Goal: Book appointment/travel/reservation

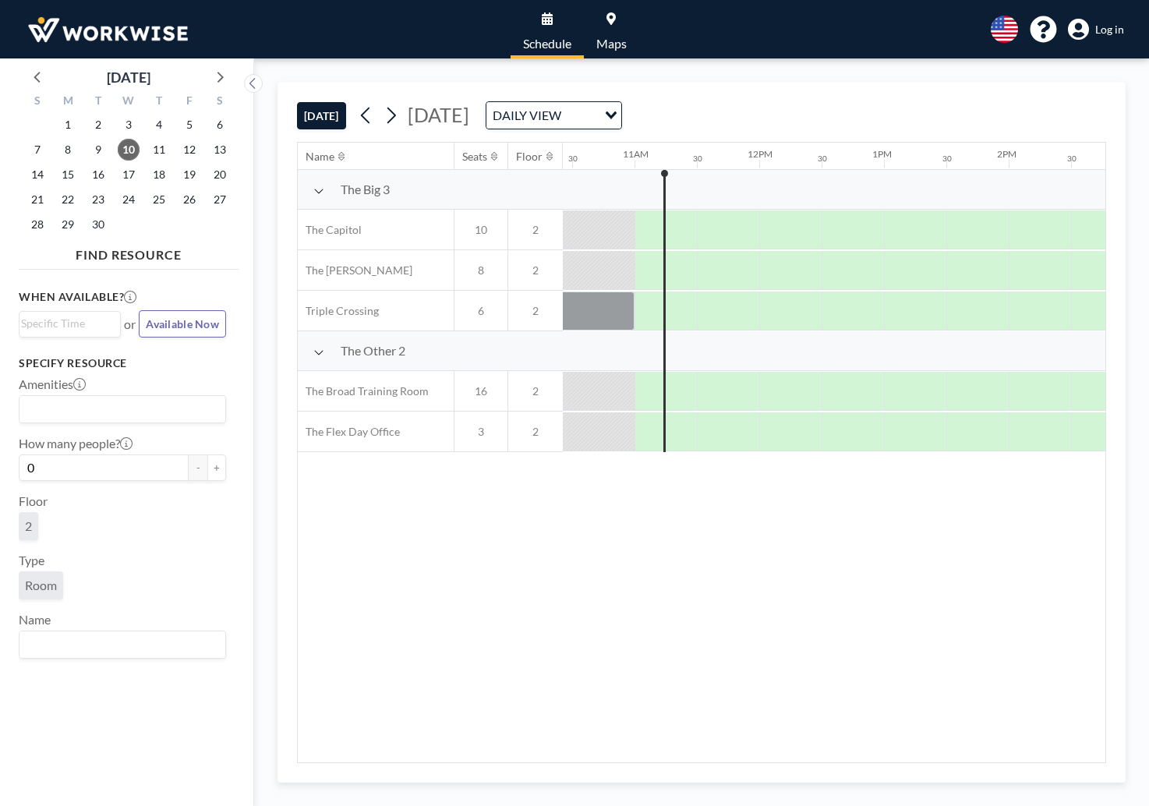
scroll to position [0, 1310]
click at [97, 203] on span "23" at bounding box center [98, 200] width 22 height 22
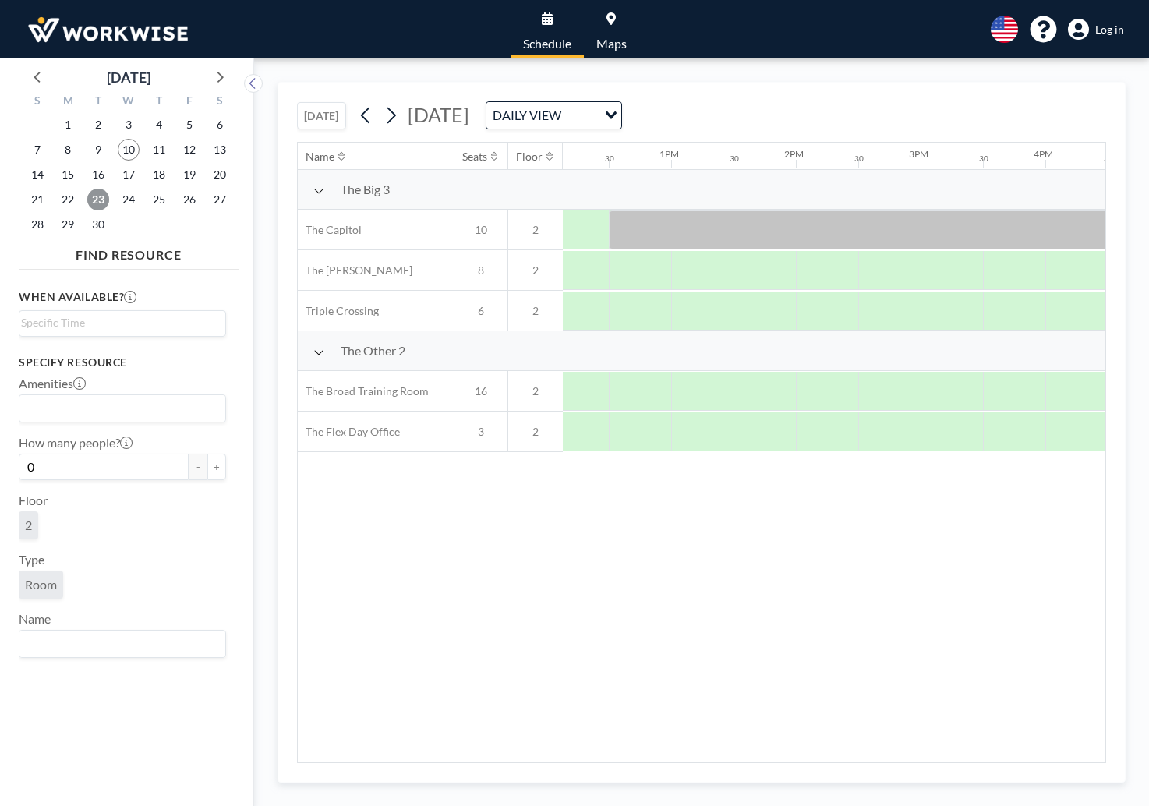
scroll to position [0, 1516]
click at [637, 391] on div at bounding box center [637, 391] width 62 height 39
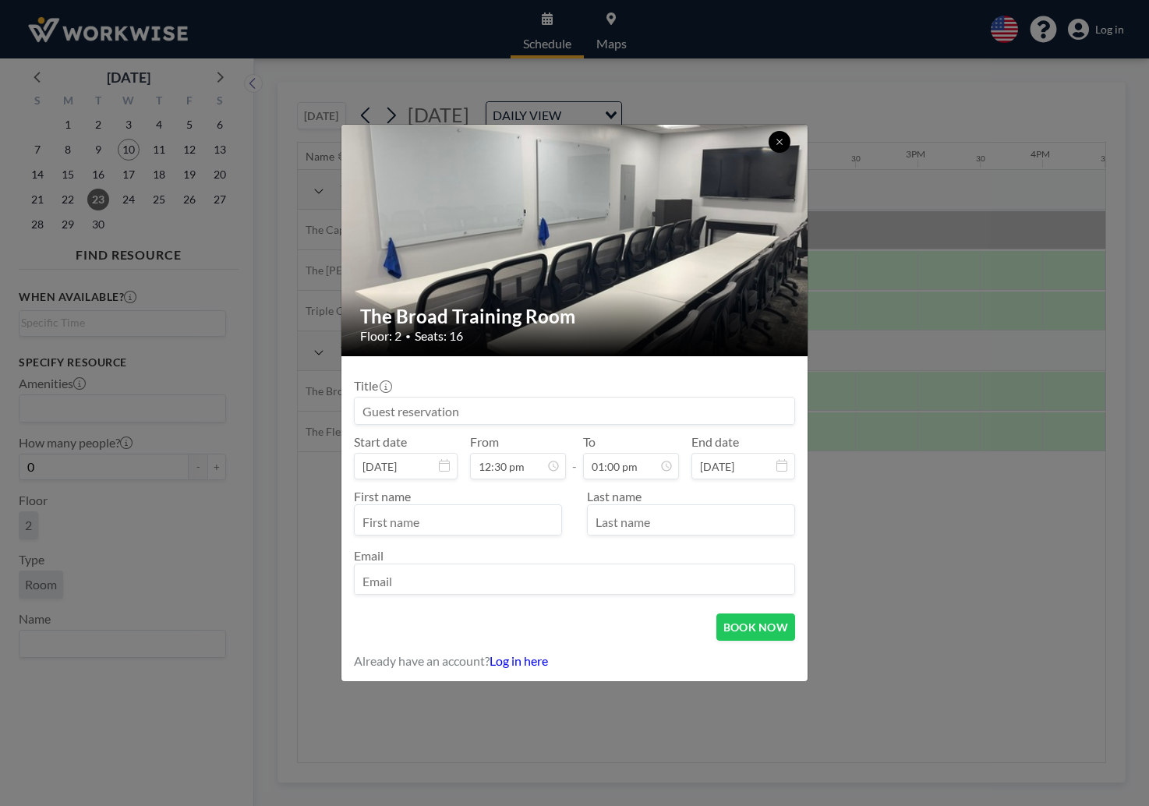
click at [776, 146] on icon at bounding box center [779, 141] width 9 height 9
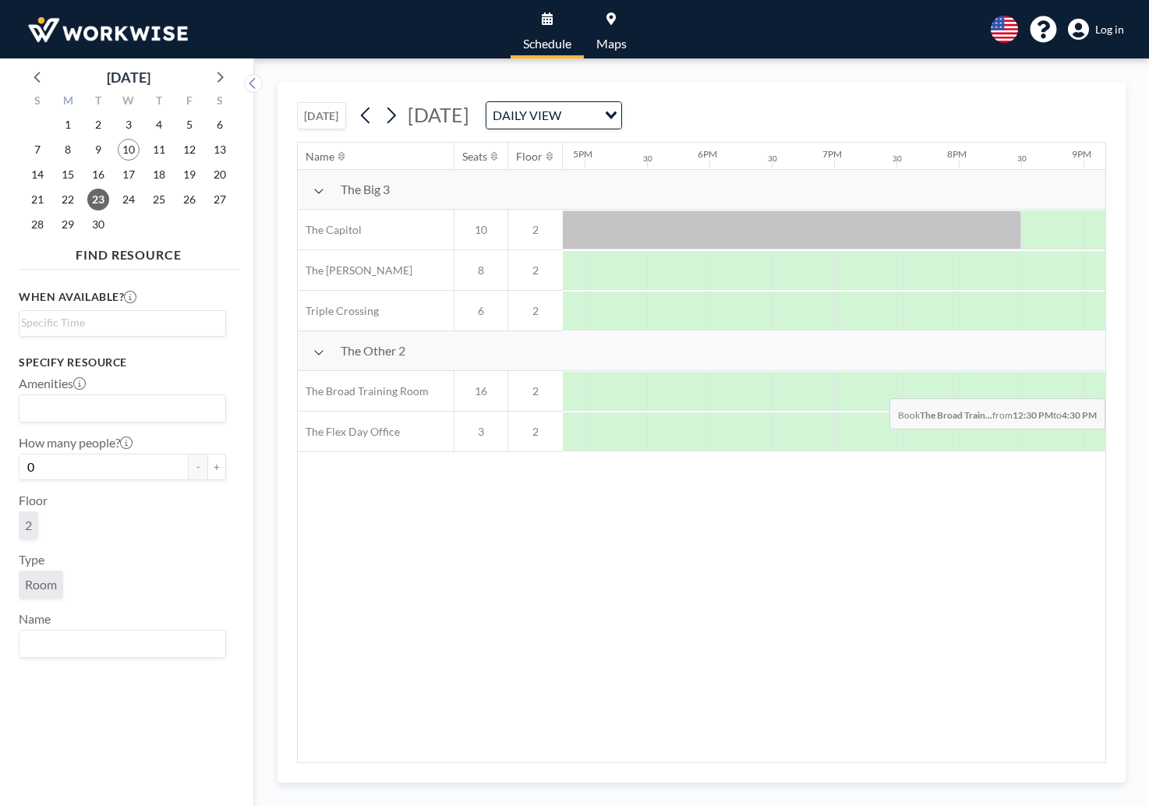
scroll to position [0, 2219]
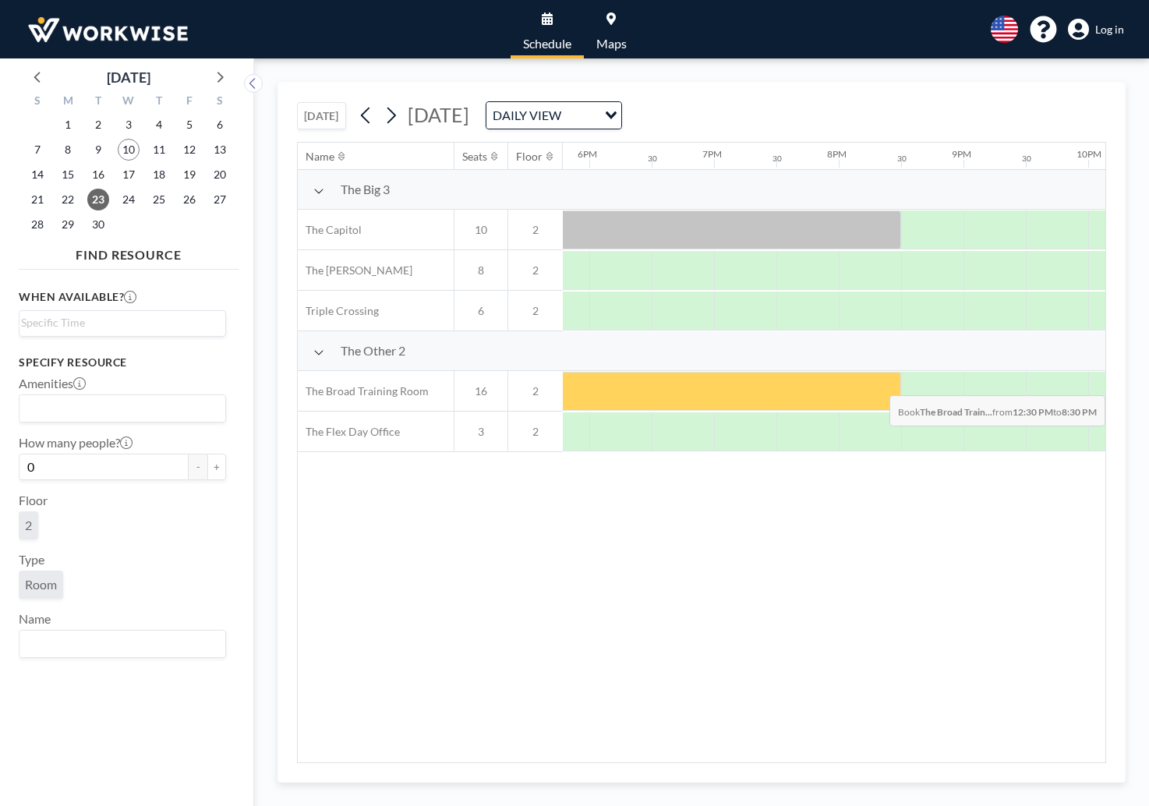
drag, startPoint x: 631, startPoint y: 394, endPoint x: 886, endPoint y: 384, distance: 255.1
click at [886, 384] on div at bounding box center [402, 391] width 998 height 39
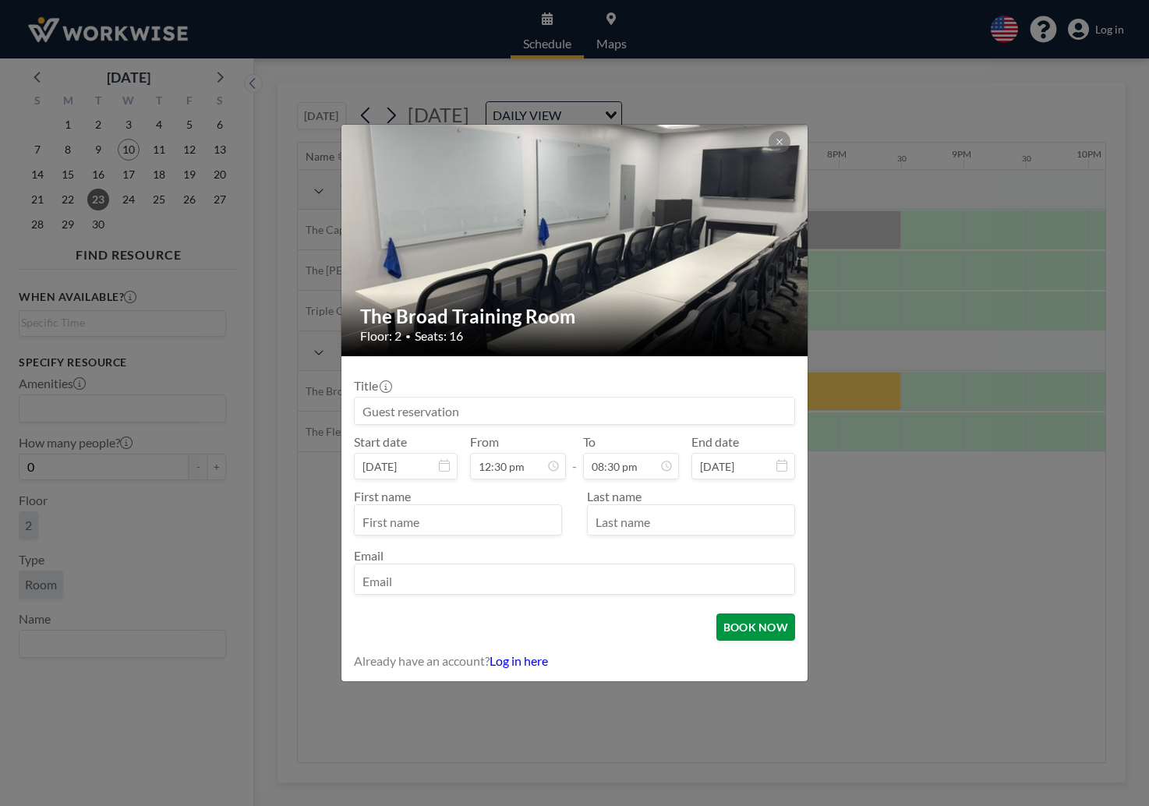
click at [739, 622] on button "BOOK NOW" at bounding box center [755, 626] width 79 height 27
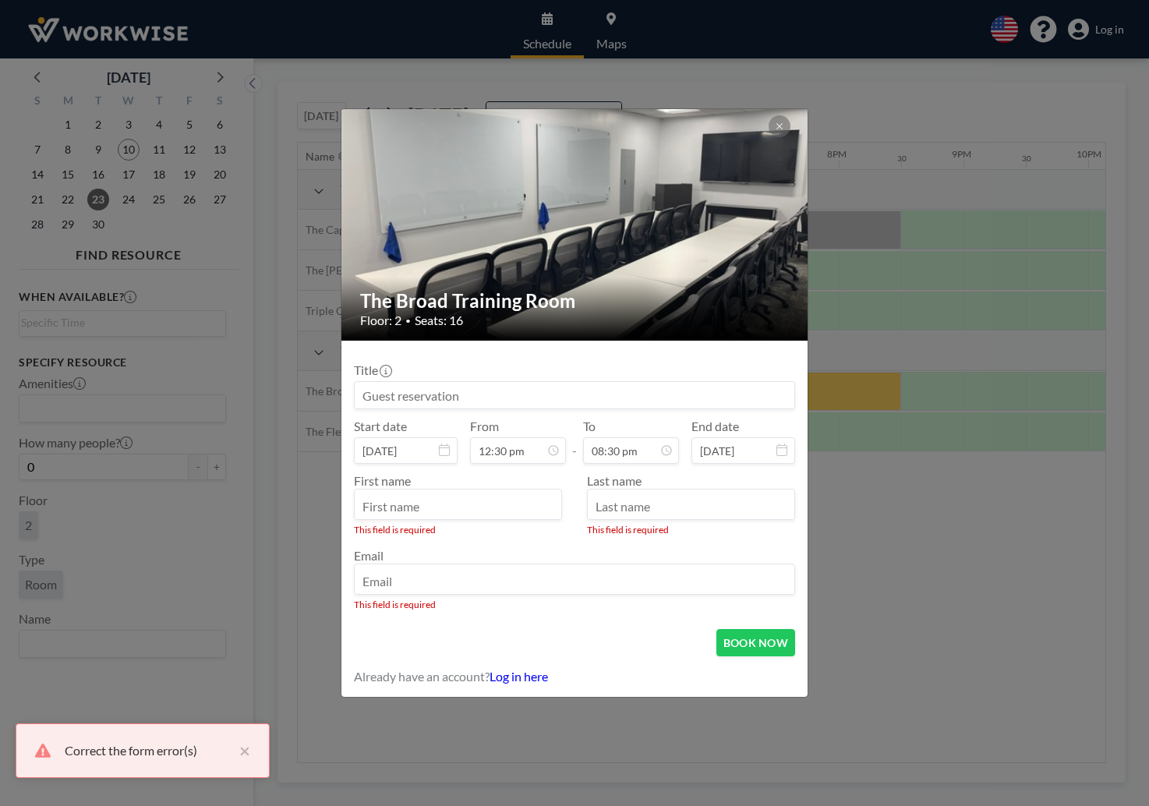
click at [526, 490] on div at bounding box center [458, 504] width 208 height 31
click at [514, 503] on input "text" at bounding box center [458, 506] width 207 height 27
type input "CBF"
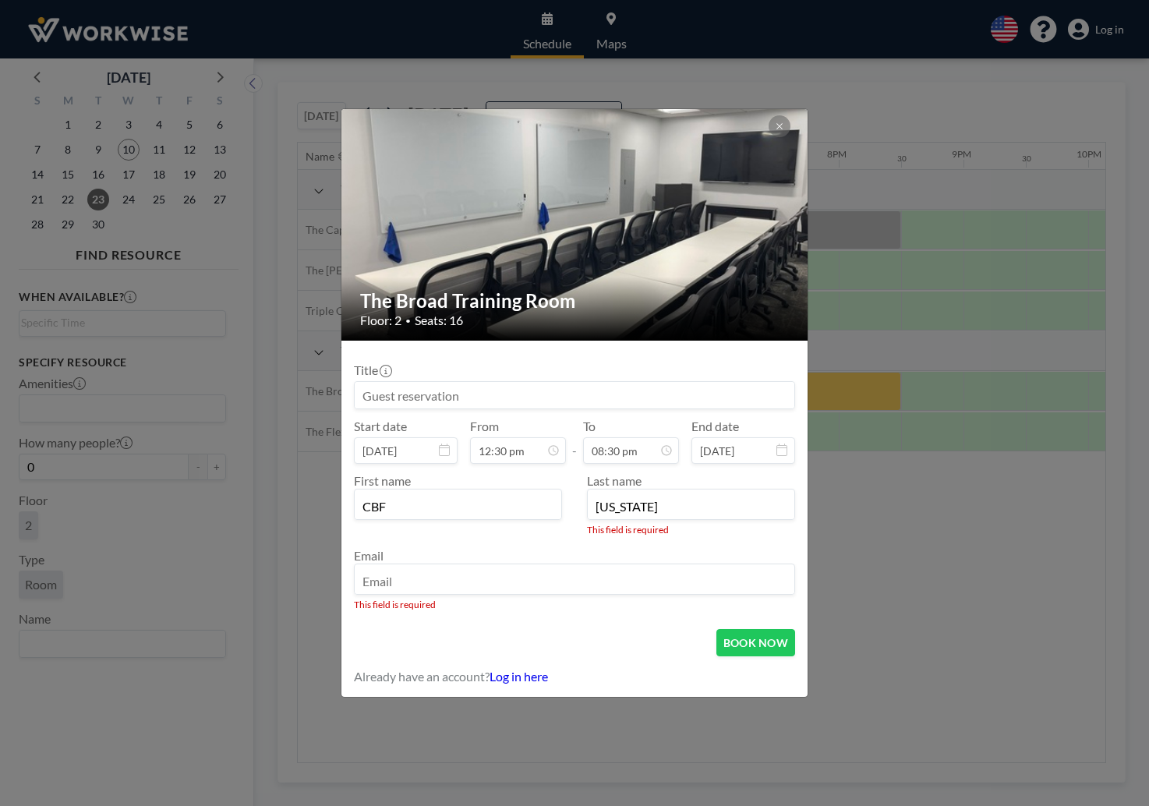
type input "[US_STATE]"
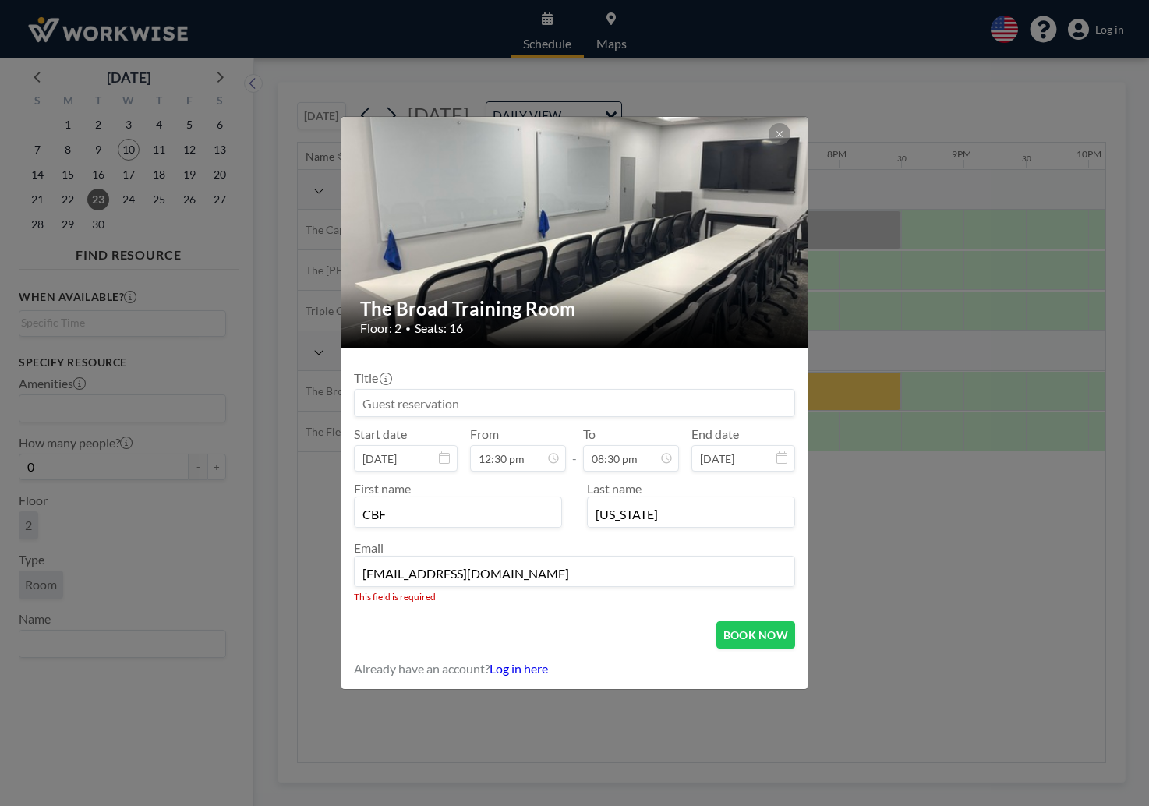
type input "[EMAIL_ADDRESS][DOMAIN_NAME]"
click at [751, 632] on button "BOOK NOW" at bounding box center [755, 634] width 79 height 27
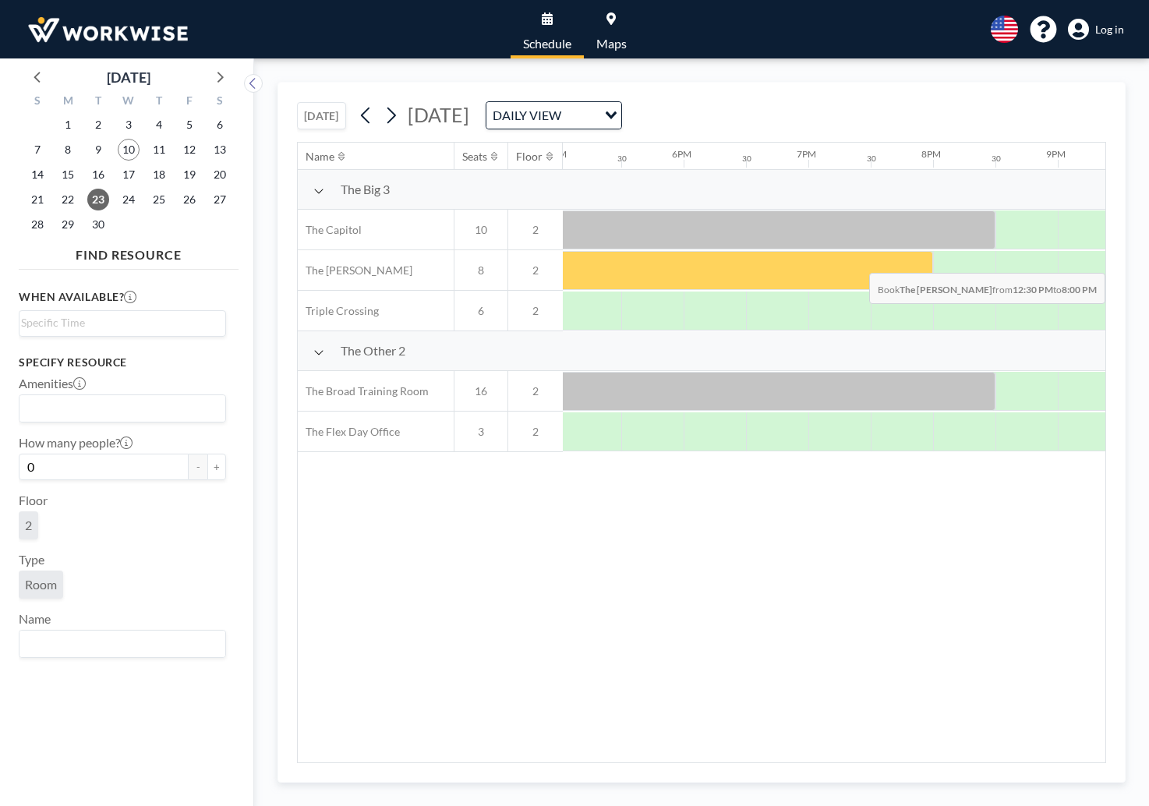
scroll to position [0, 2130]
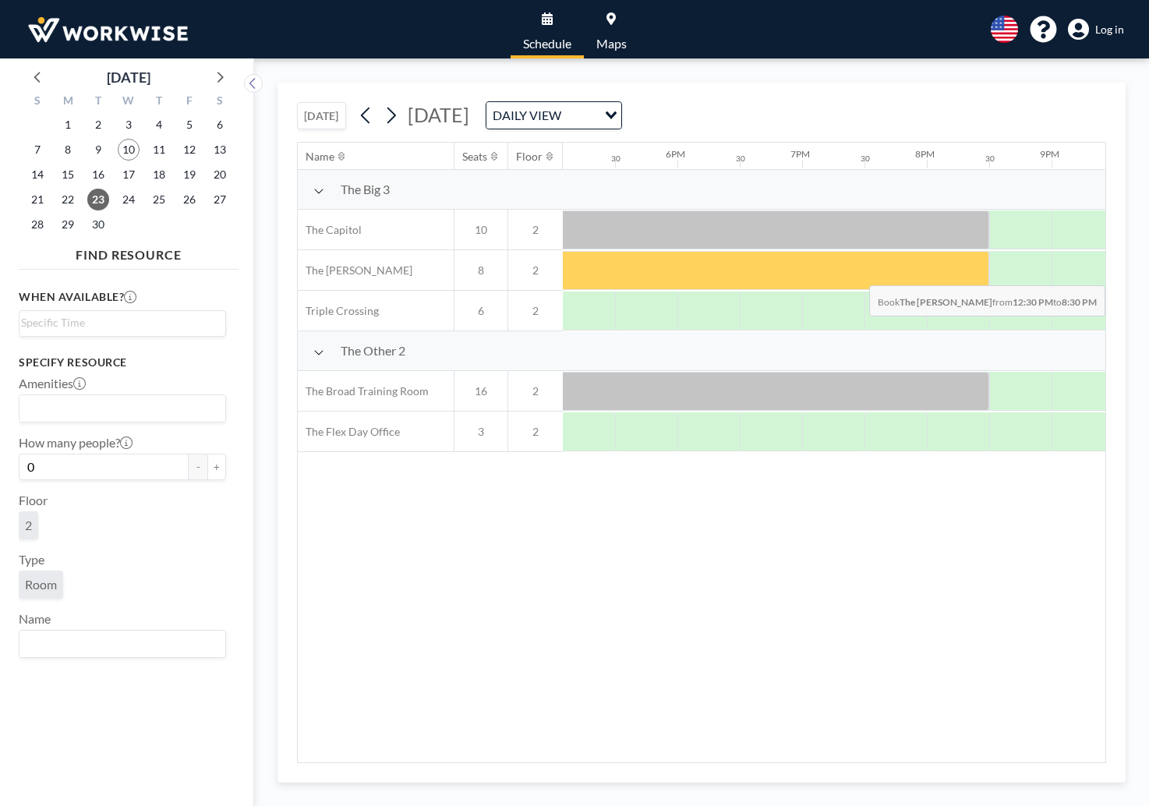
drag, startPoint x: 748, startPoint y: 274, endPoint x: 973, endPoint y: 274, distance: 224.5
click at [973, 274] on div at bounding box center [490, 270] width 998 height 39
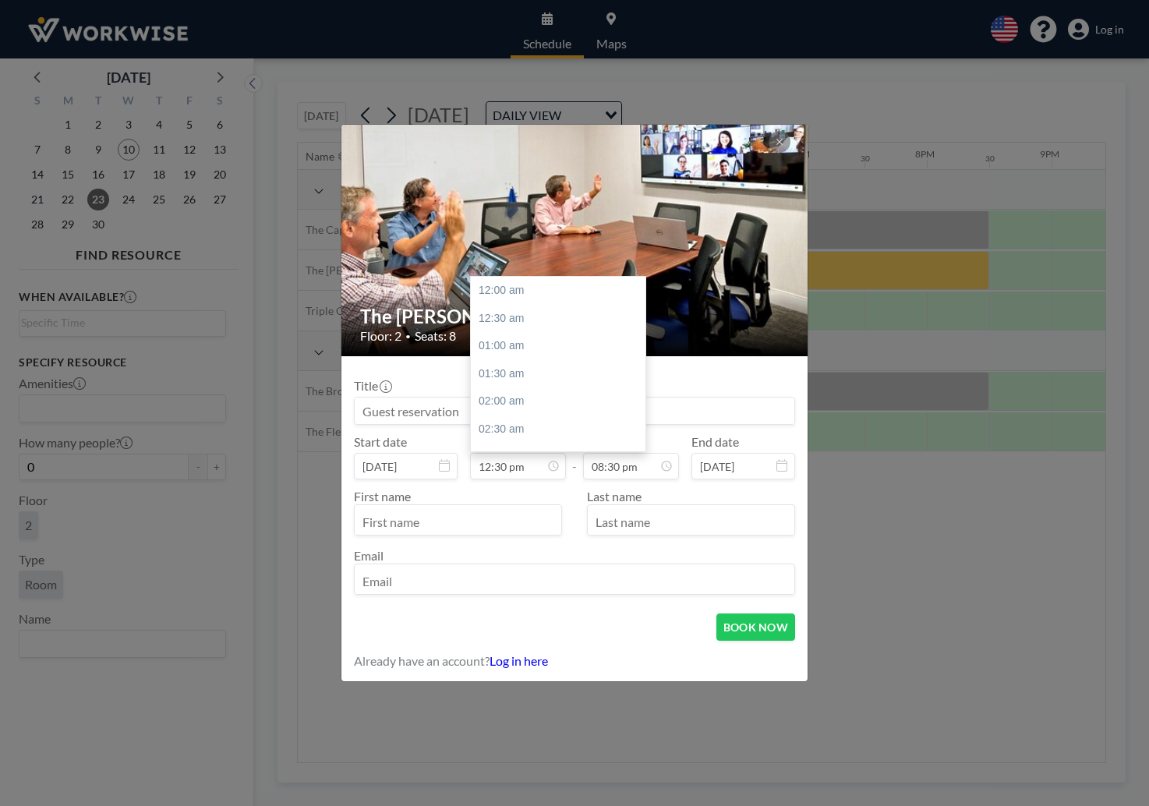
scroll to position [694, 0]
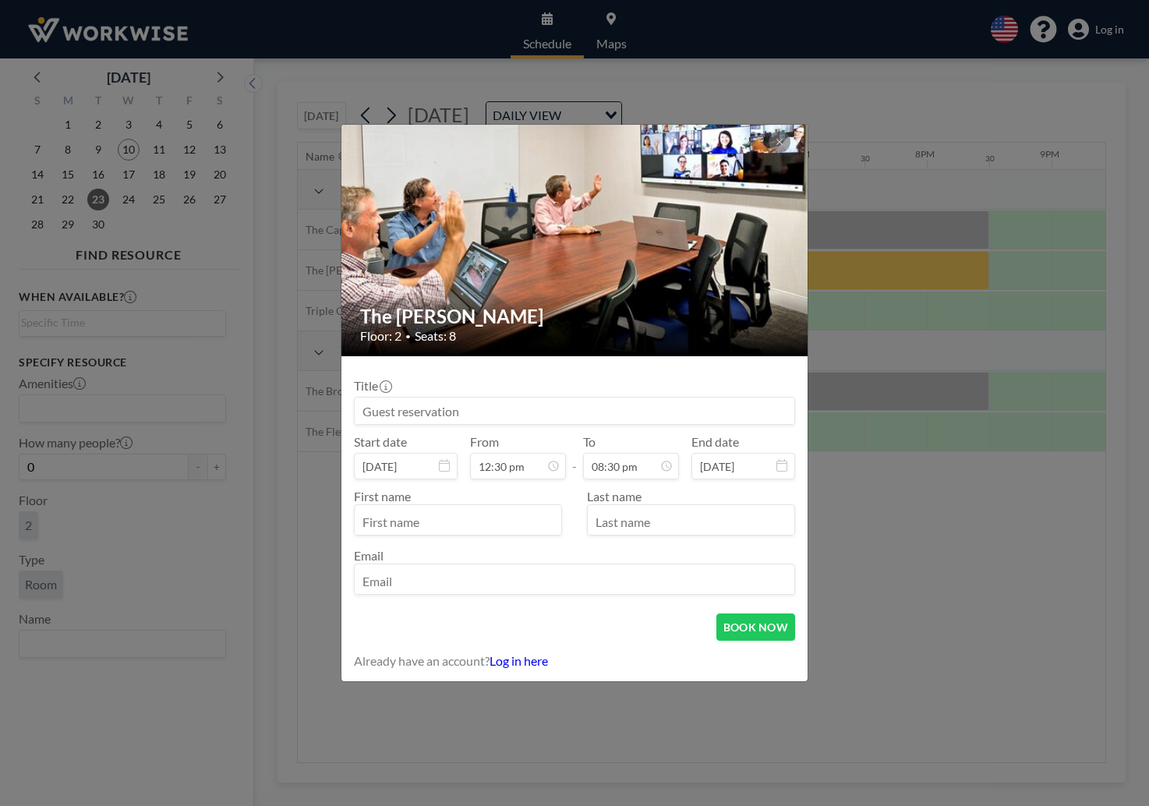
click at [433, 525] on input "text" at bounding box center [458, 521] width 207 height 27
type input "CBFVA"
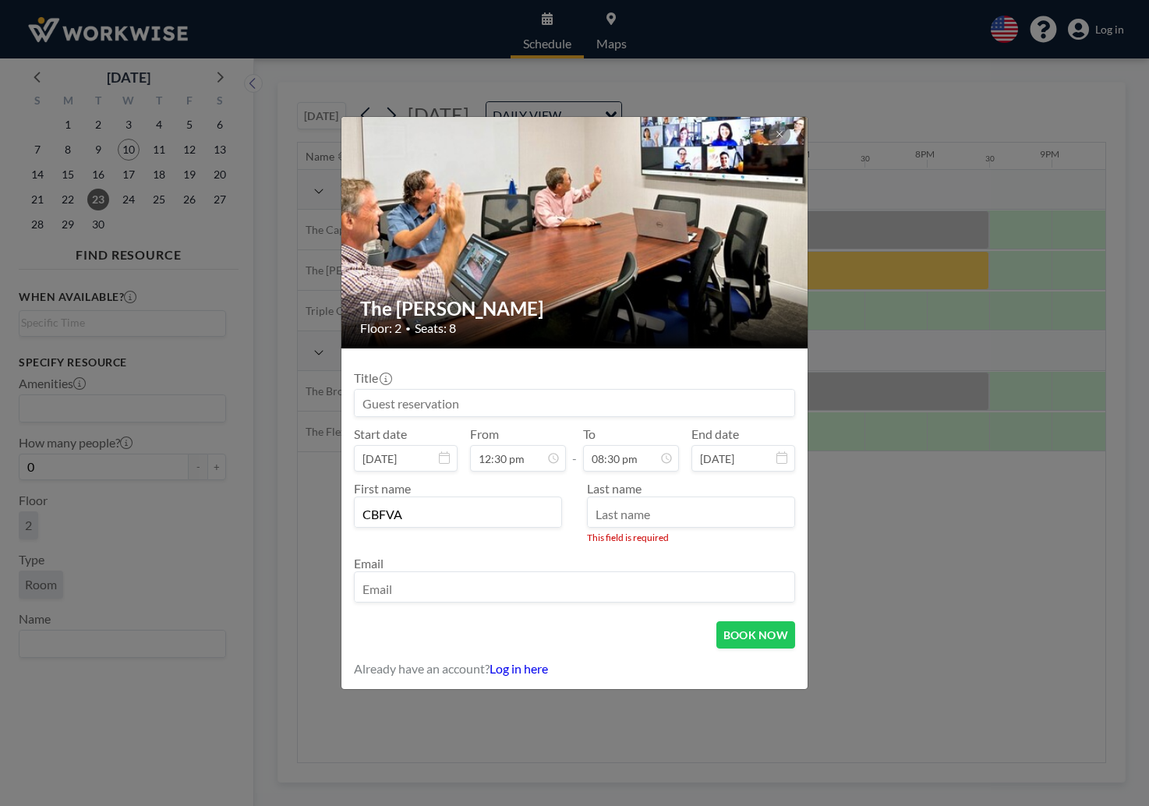
click at [411, 518] on input "CBFVA" at bounding box center [458, 513] width 207 height 27
click at [776, 129] on button at bounding box center [780, 134] width 22 height 22
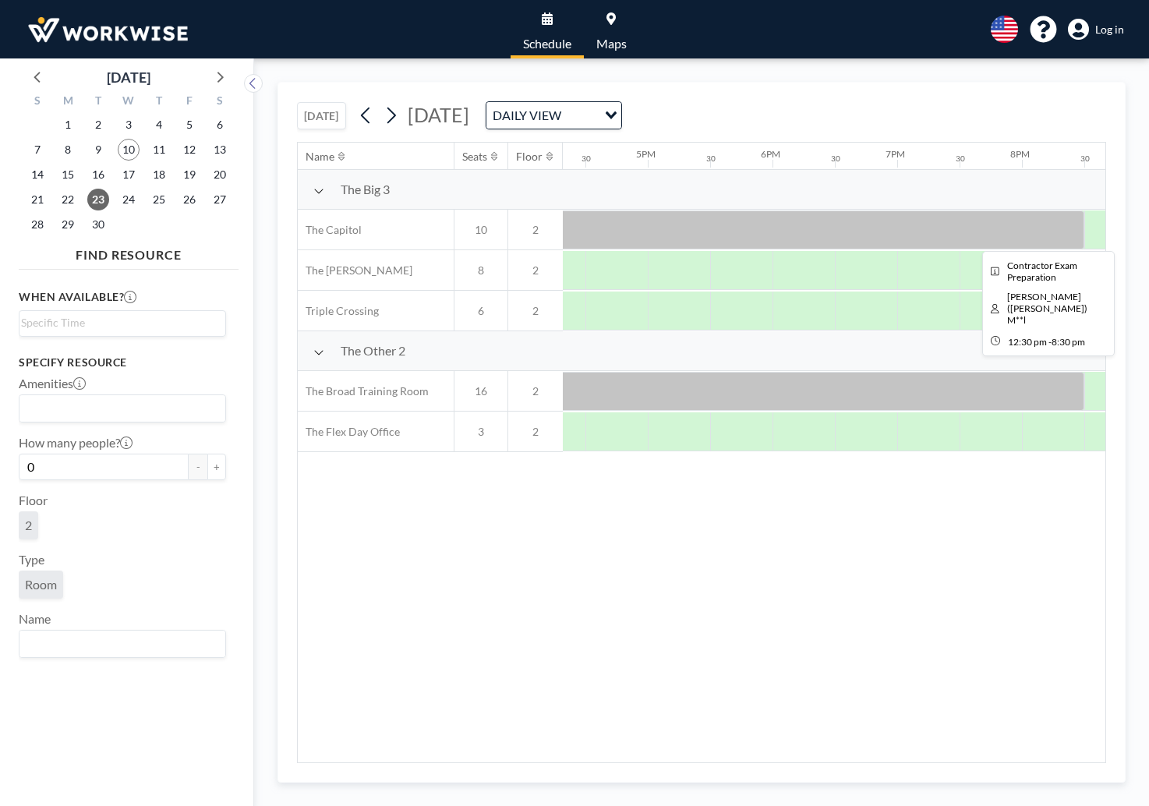
scroll to position [0, 2074]
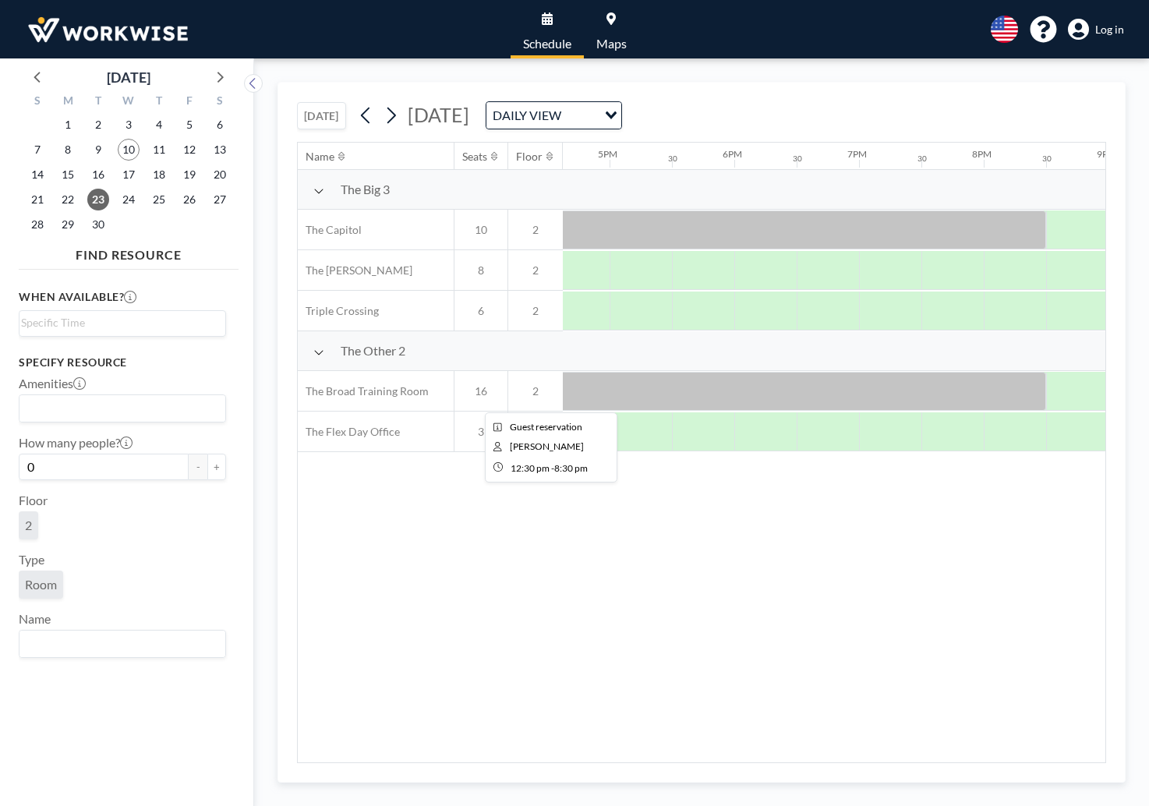
click at [692, 396] on div at bounding box center [547, 391] width 998 height 39
click at [362, 109] on icon at bounding box center [366, 115] width 15 height 23
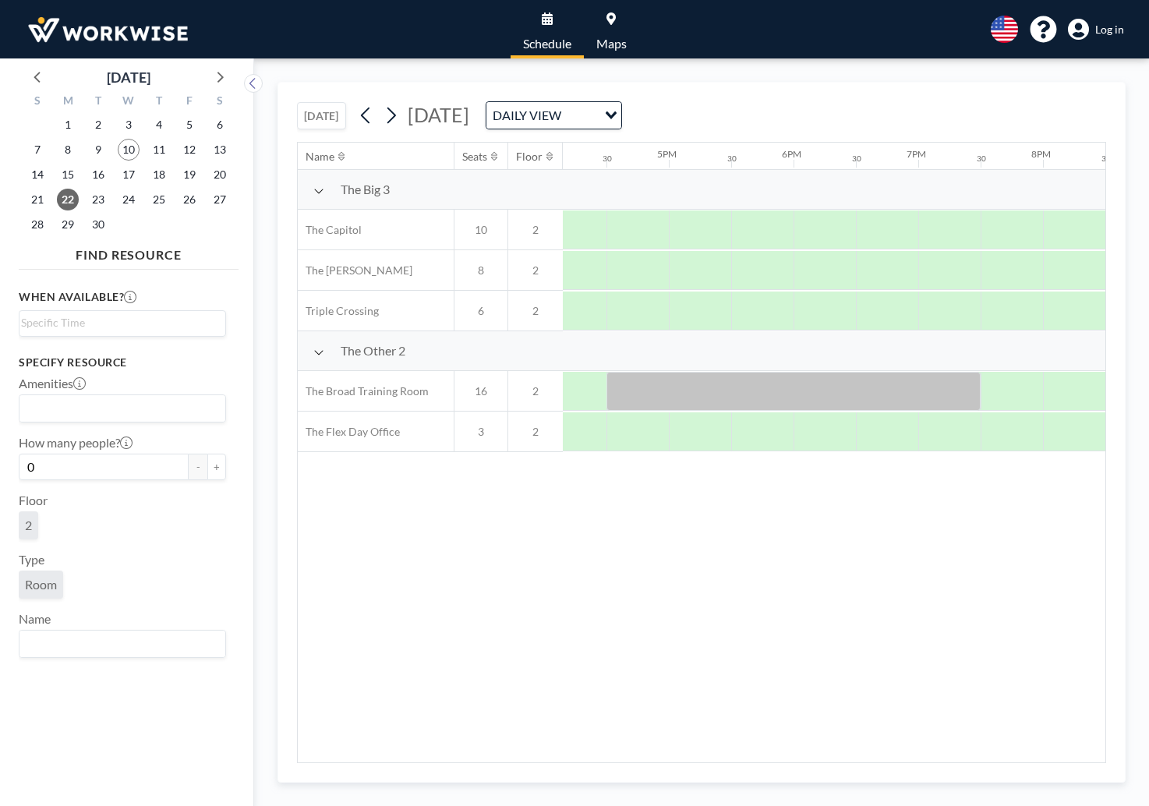
scroll to position [0, 2015]
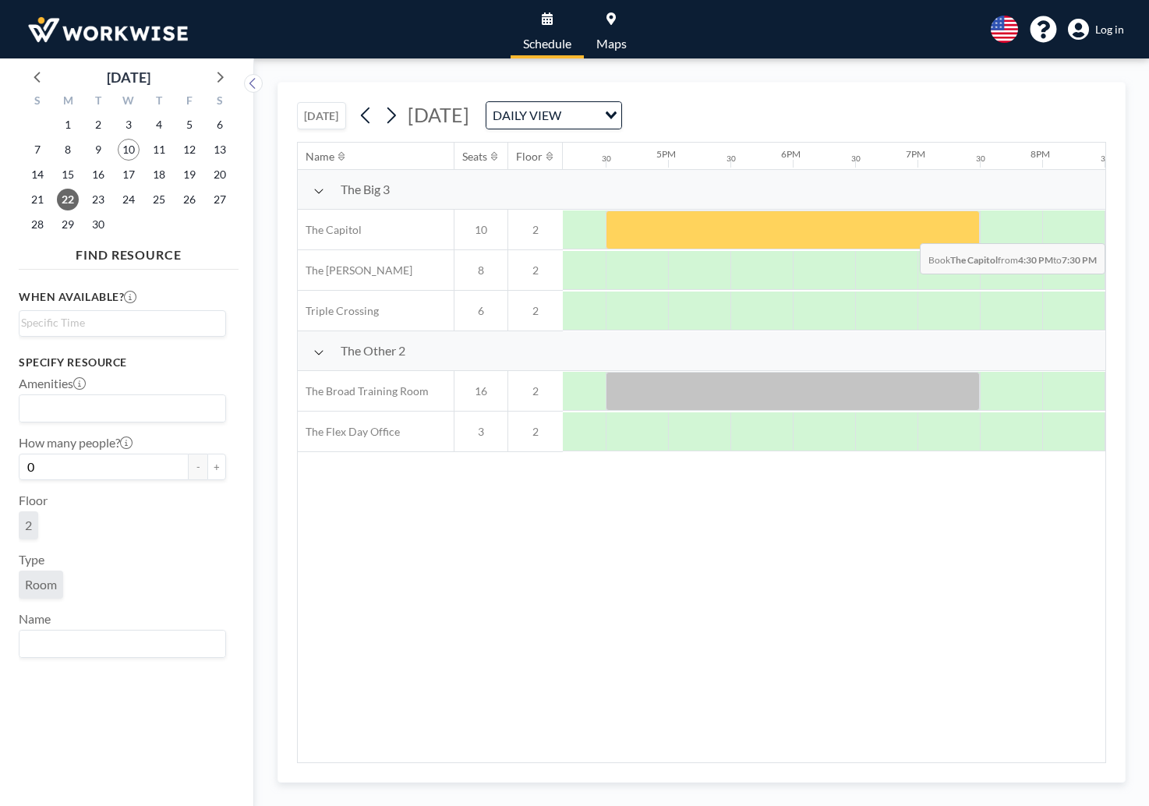
drag, startPoint x: 628, startPoint y: 227, endPoint x: 949, endPoint y: 232, distance: 321.2
click at [949, 232] on div at bounding box center [793, 229] width 374 height 39
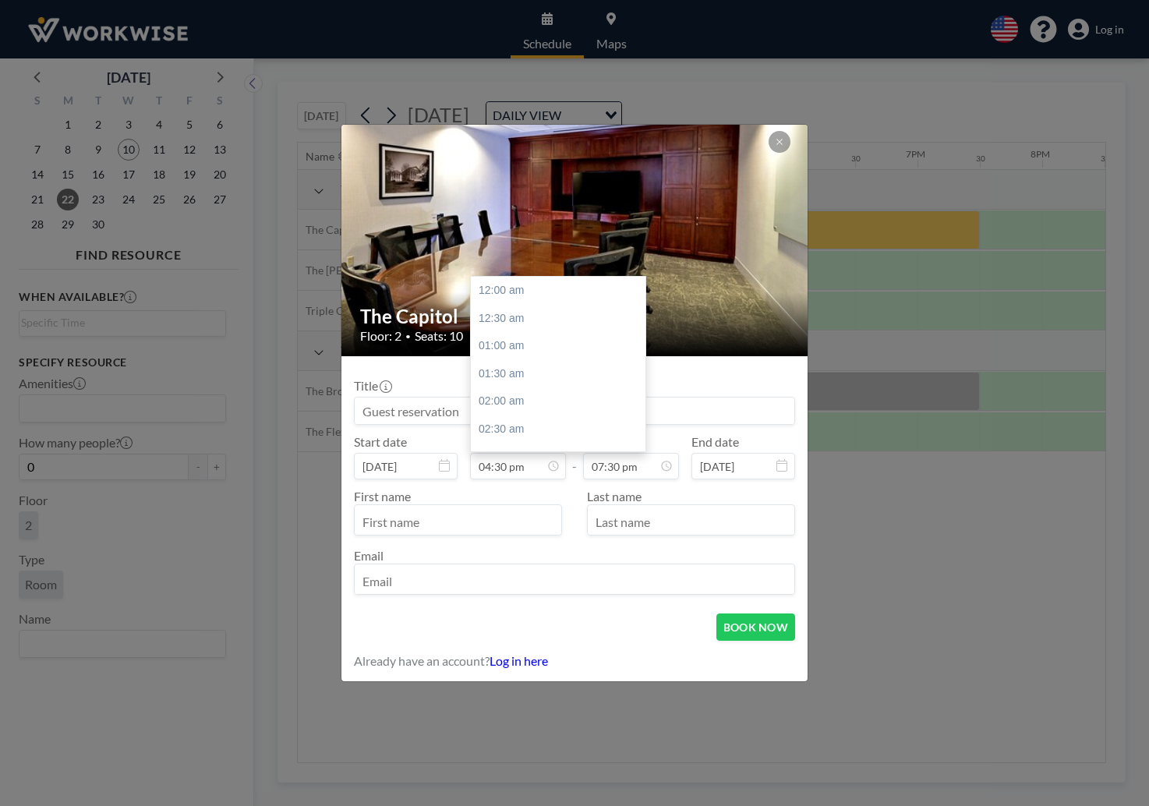
scroll to position [916, 0]
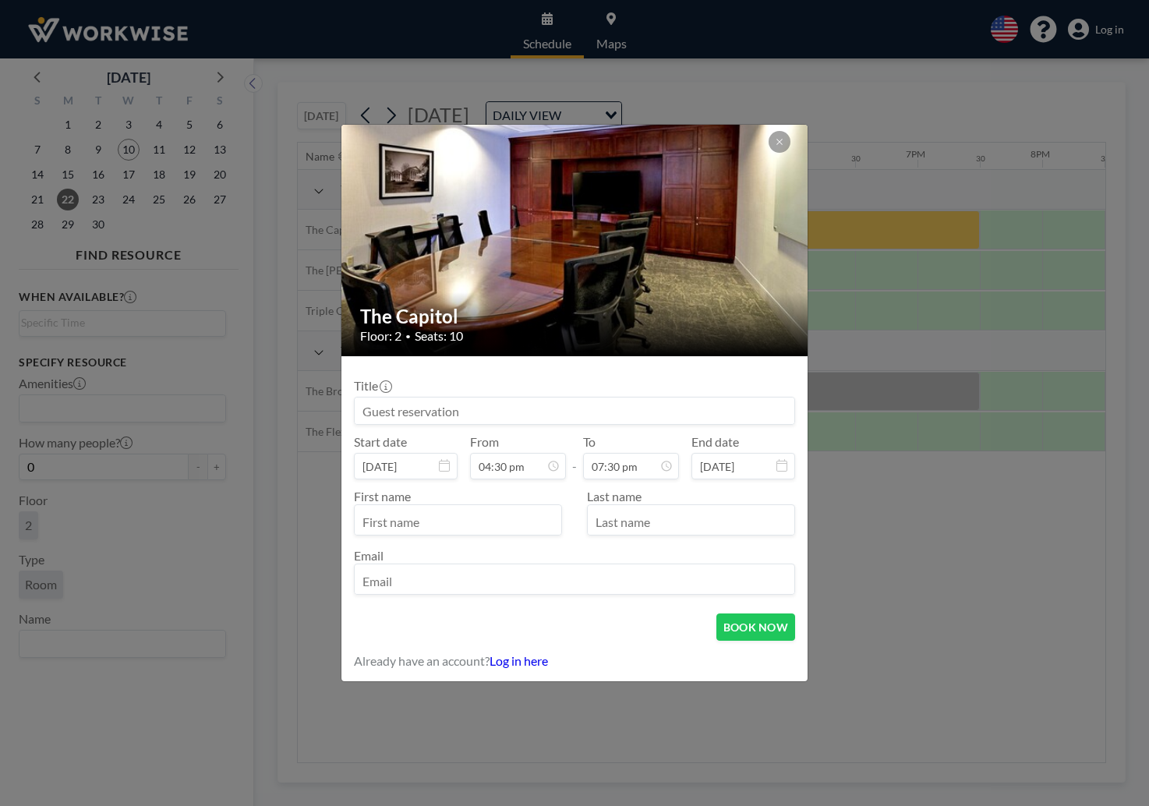
click at [511, 535] on div at bounding box center [458, 519] width 208 height 31
click at [511, 528] on input "text" at bounding box center [458, 521] width 207 height 27
type input "CBF"
type input "[US_STATE]"
click at [611, 575] on input "email" at bounding box center [575, 580] width 440 height 27
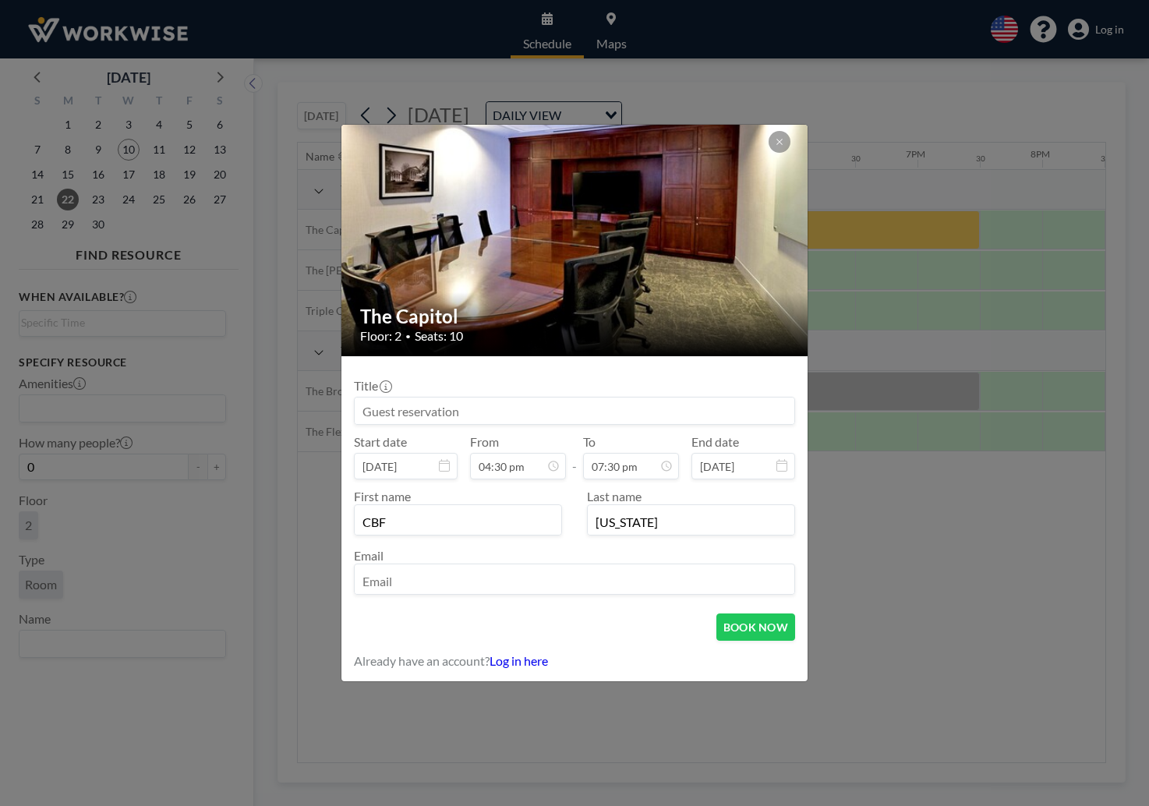
type input "[EMAIL_ADDRESS][DOMAIN_NAME]"
click at [744, 625] on button "BOOK NOW" at bounding box center [755, 626] width 79 height 27
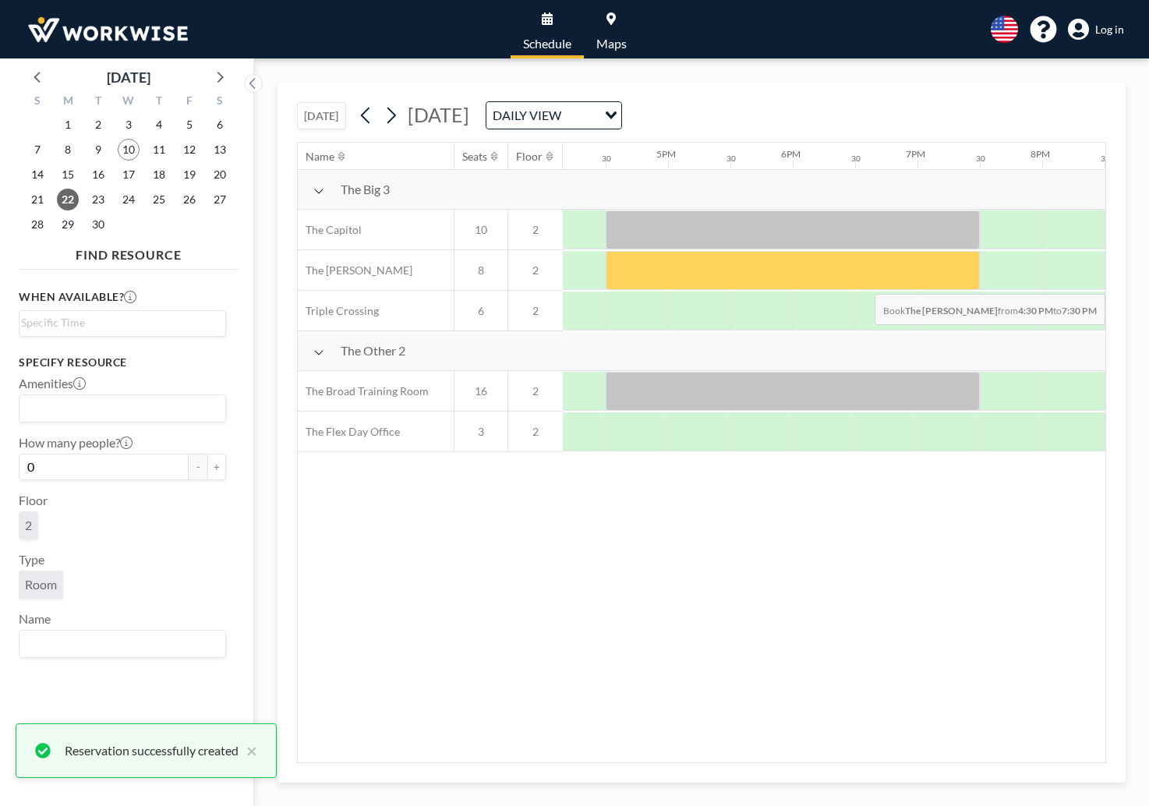
drag, startPoint x: 644, startPoint y: 273, endPoint x: 956, endPoint y: 282, distance: 312.7
click at [956, 282] on div at bounding box center [793, 270] width 374 height 39
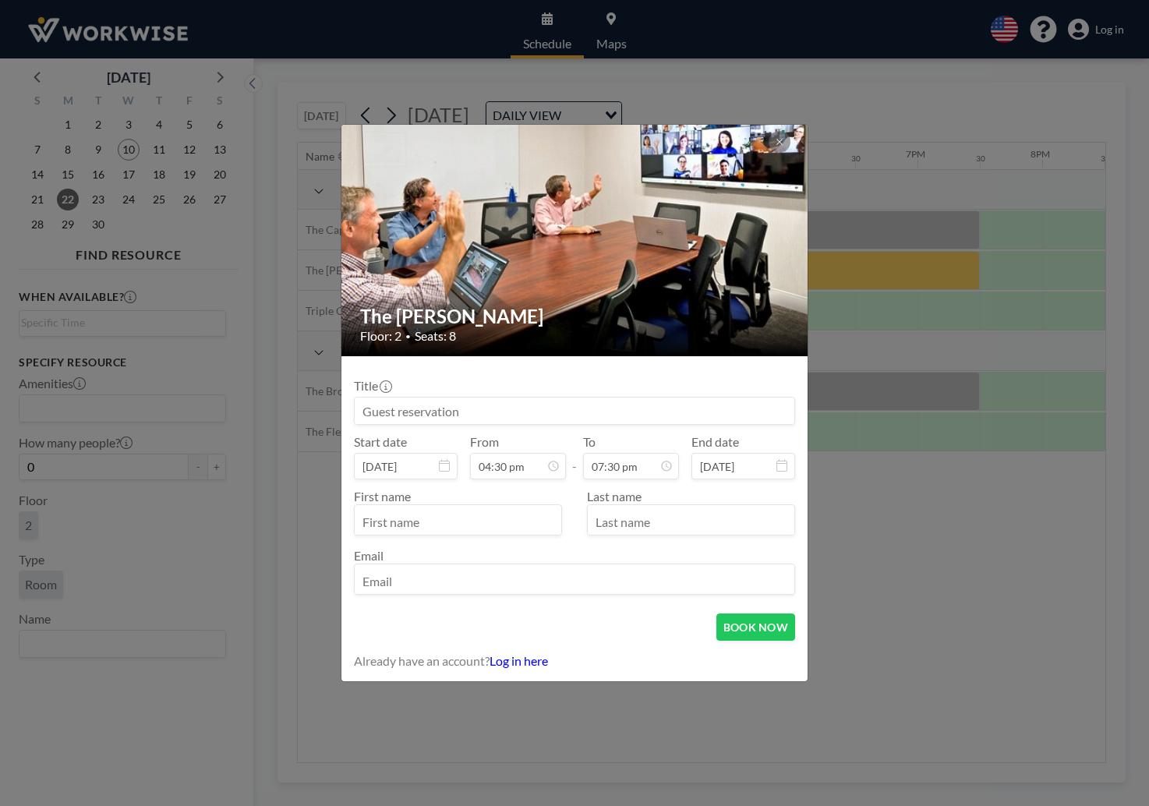
scroll to position [0, 0]
click at [440, 517] on input "text" at bounding box center [458, 521] width 207 height 27
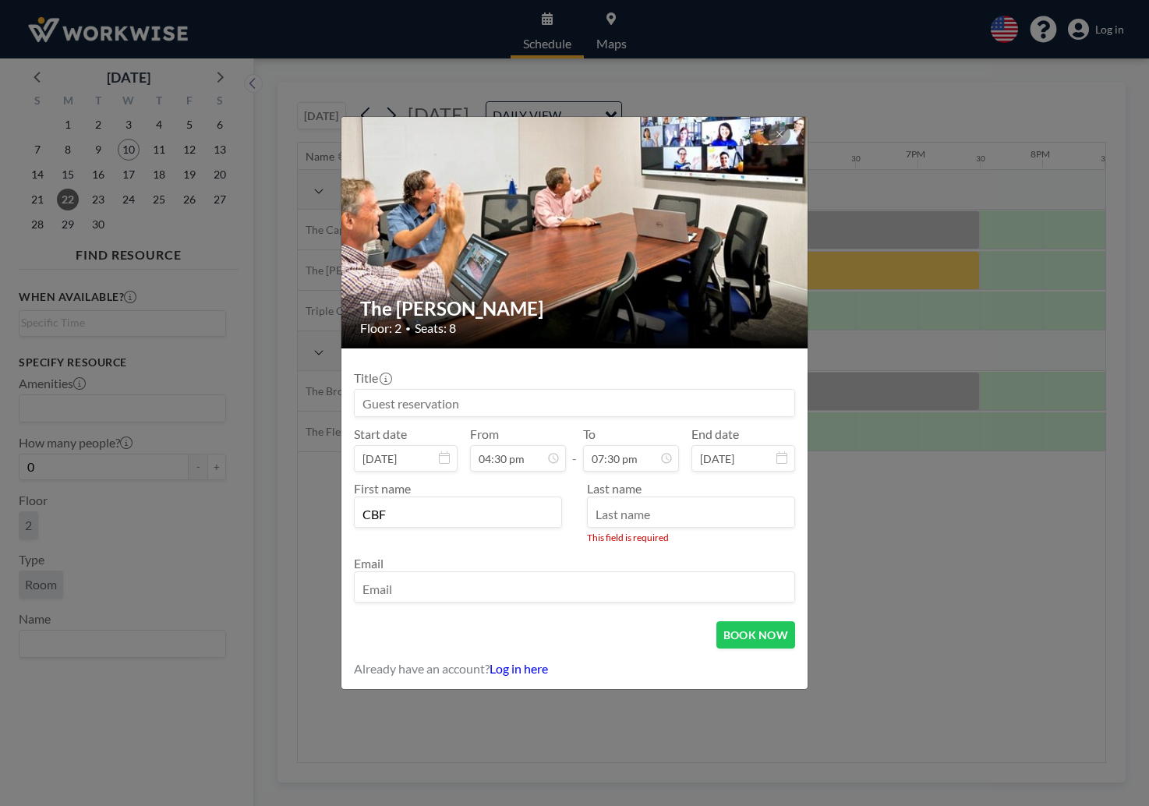
type input "CBF"
type input "[US_STATE]"
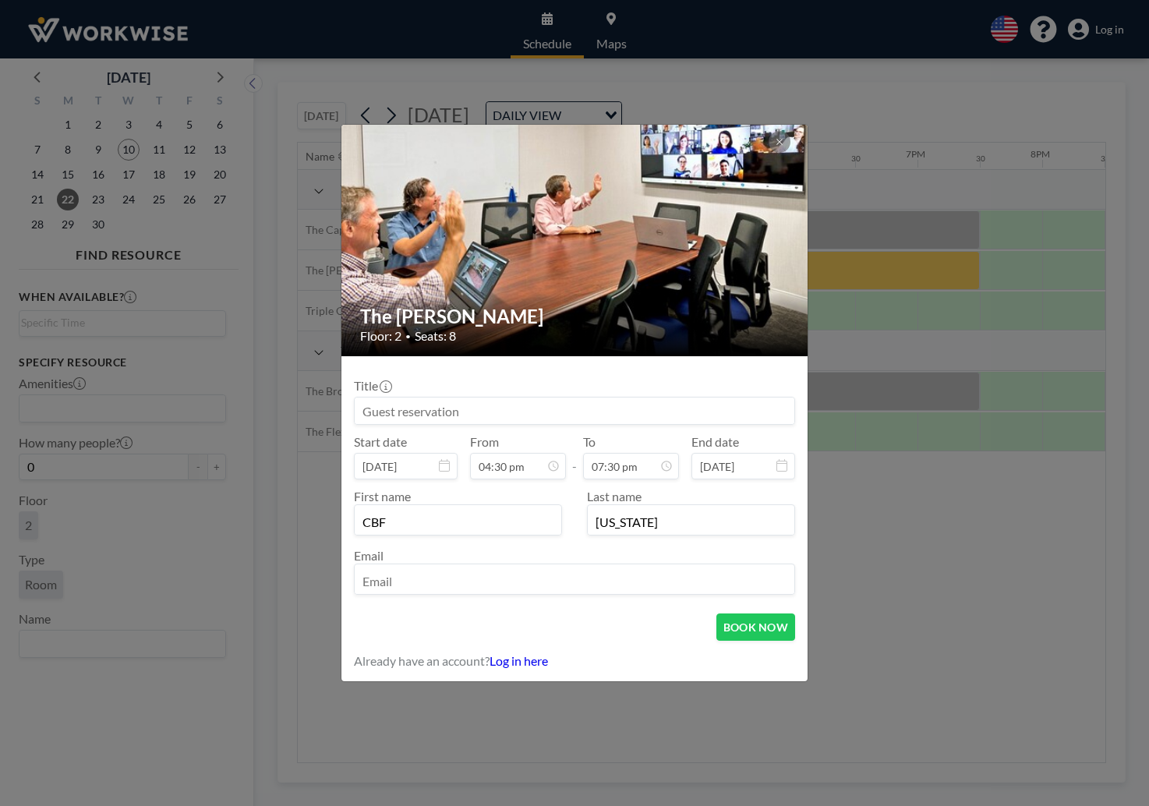
click at [429, 591] on input "email" at bounding box center [575, 580] width 440 height 27
type input "[EMAIL_ADDRESS][DOMAIN_NAME]"
click at [758, 629] on button "BOOK NOW" at bounding box center [755, 626] width 79 height 27
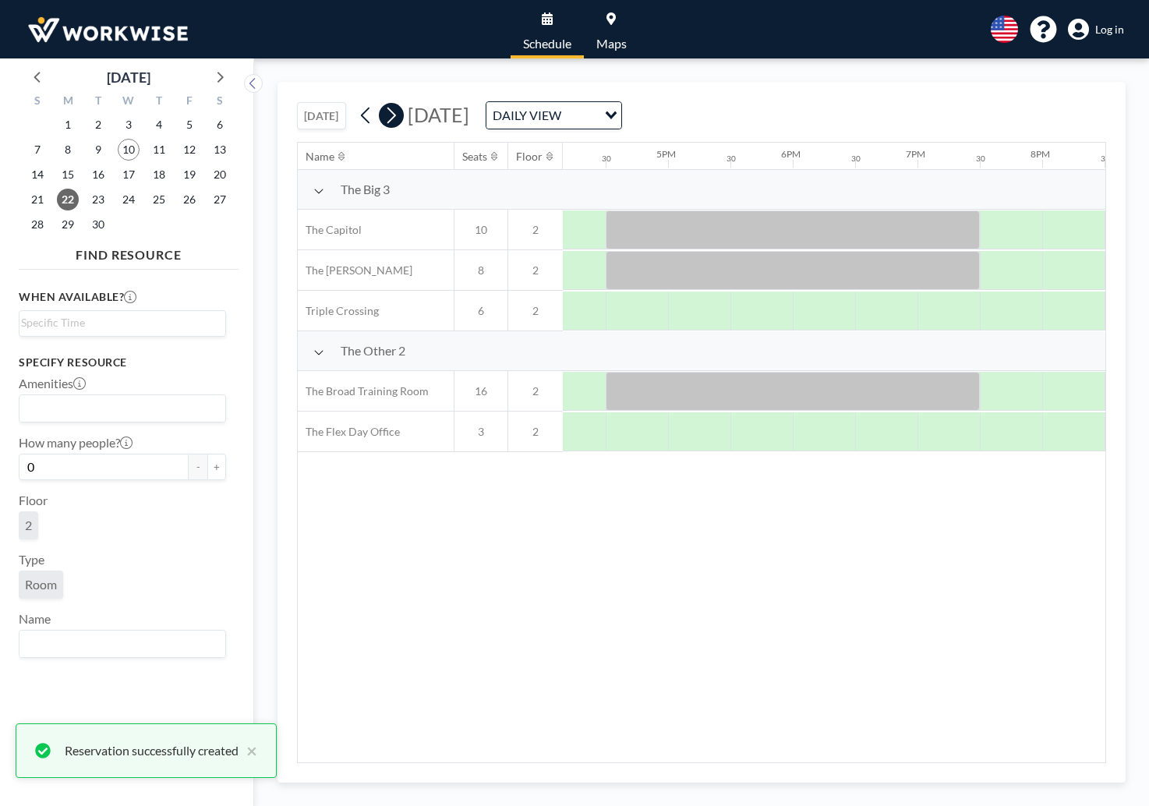
click at [389, 120] on icon at bounding box center [391, 115] width 15 height 23
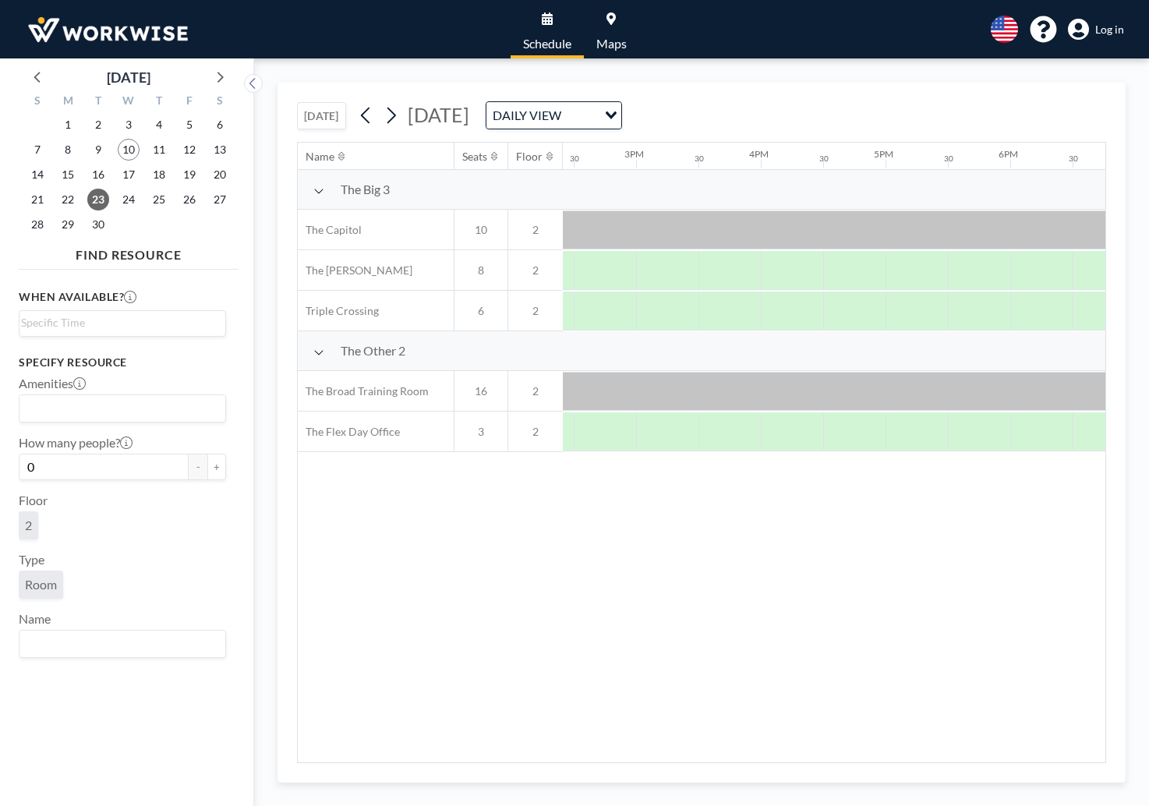
scroll to position [0, 1798]
click at [671, 389] on div at bounding box center [822, 391] width 998 height 39
click at [1112, 31] on span "Log in" at bounding box center [1109, 30] width 29 height 14
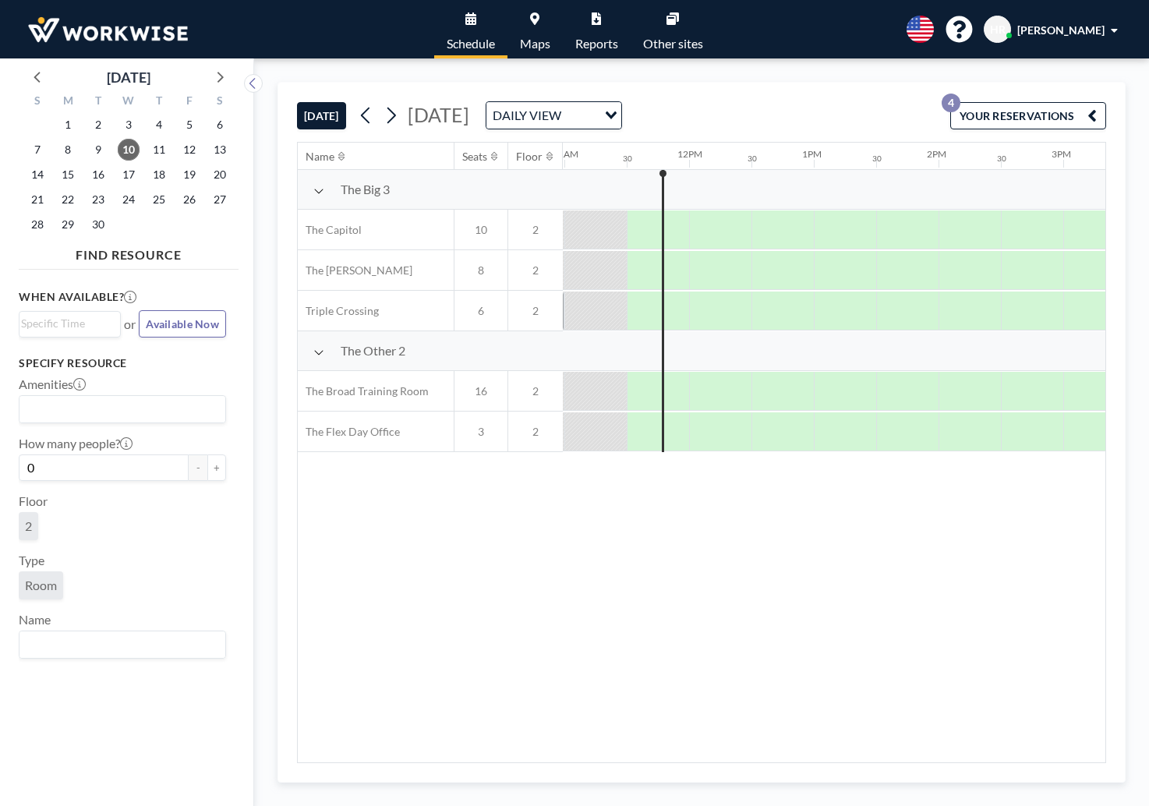
scroll to position [0, 1372]
